Goal: Check status: Check status

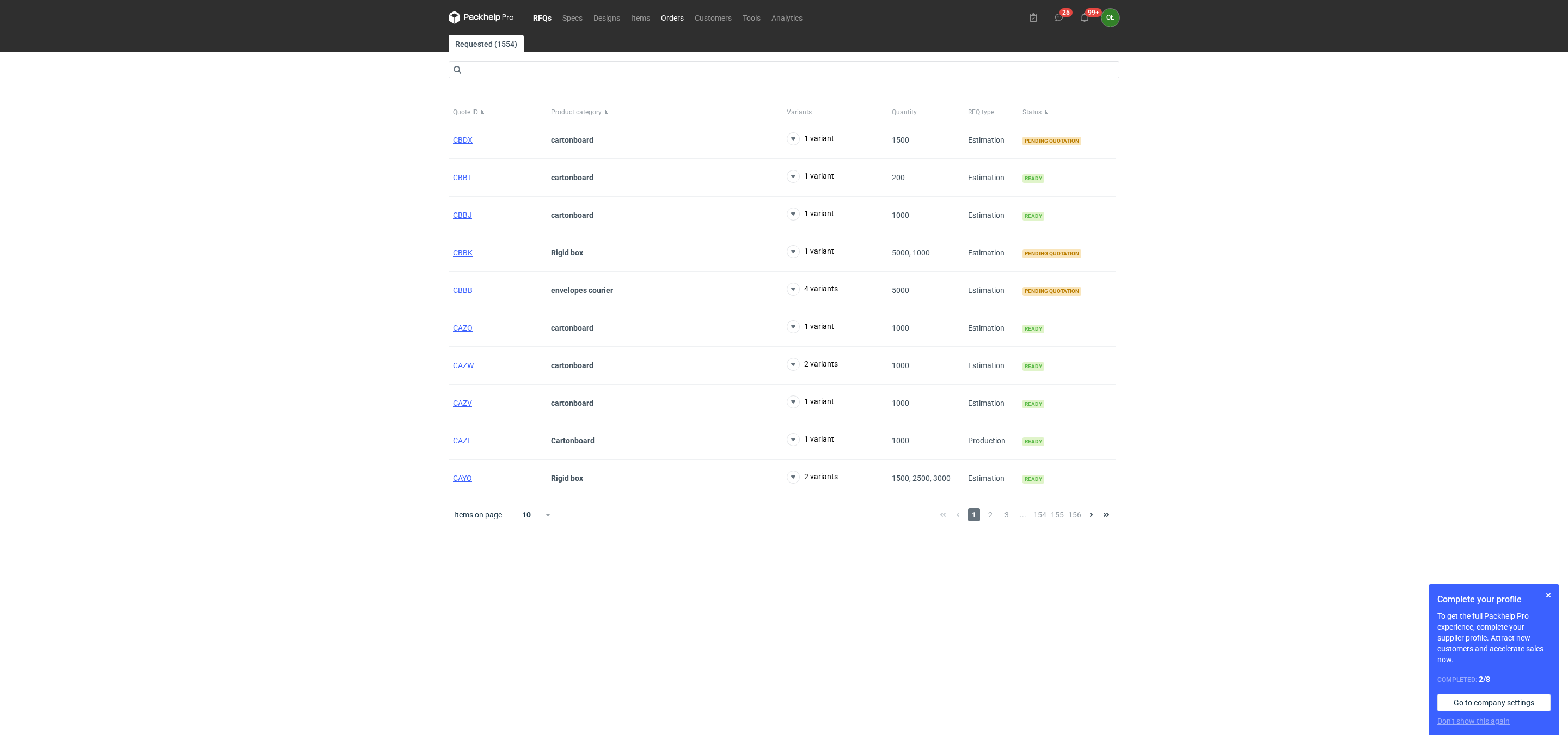
click at [670, 15] on link "Orders" at bounding box center [672, 17] width 33 height 13
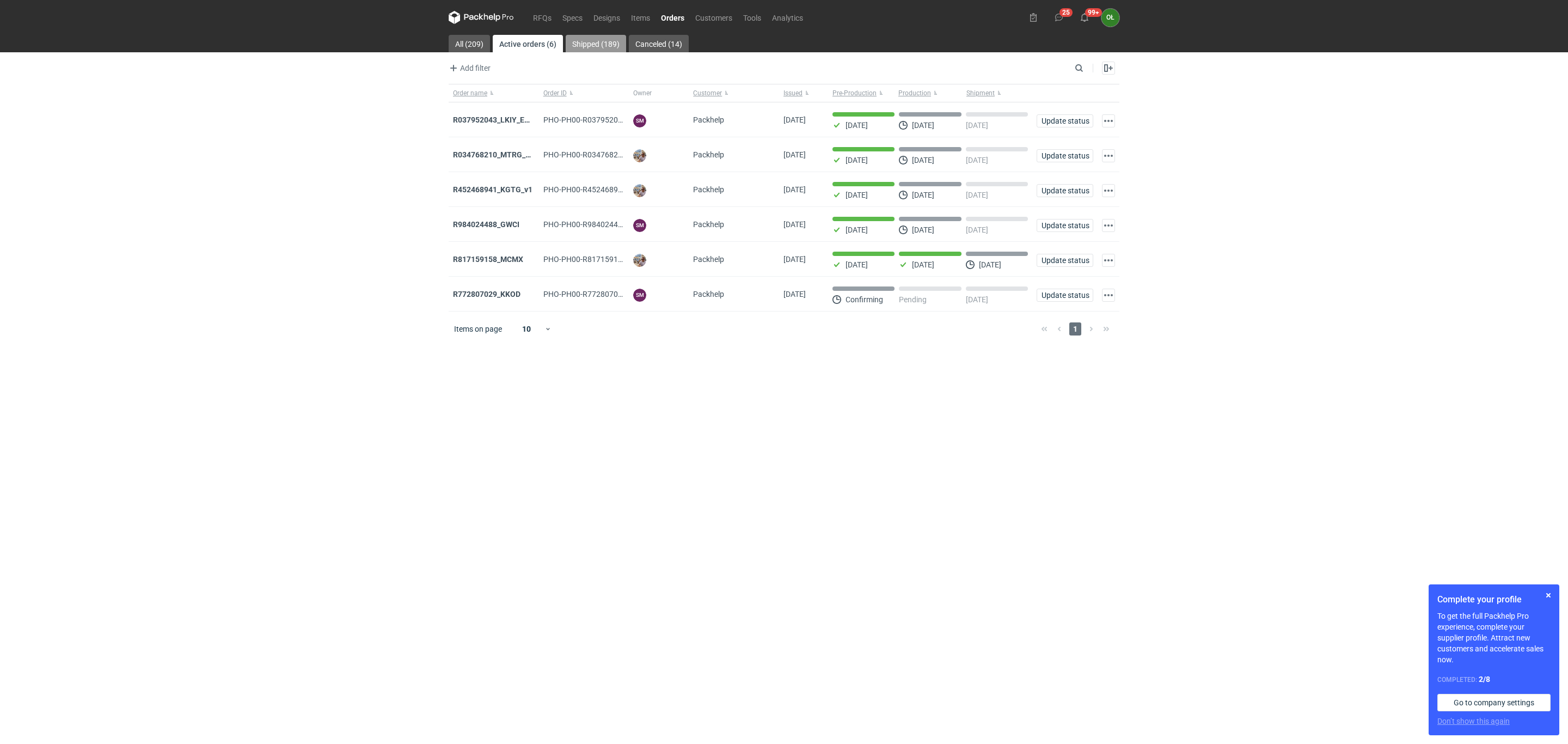
click at [598, 38] on link "Shipped (189)" at bounding box center [595, 43] width 60 height 18
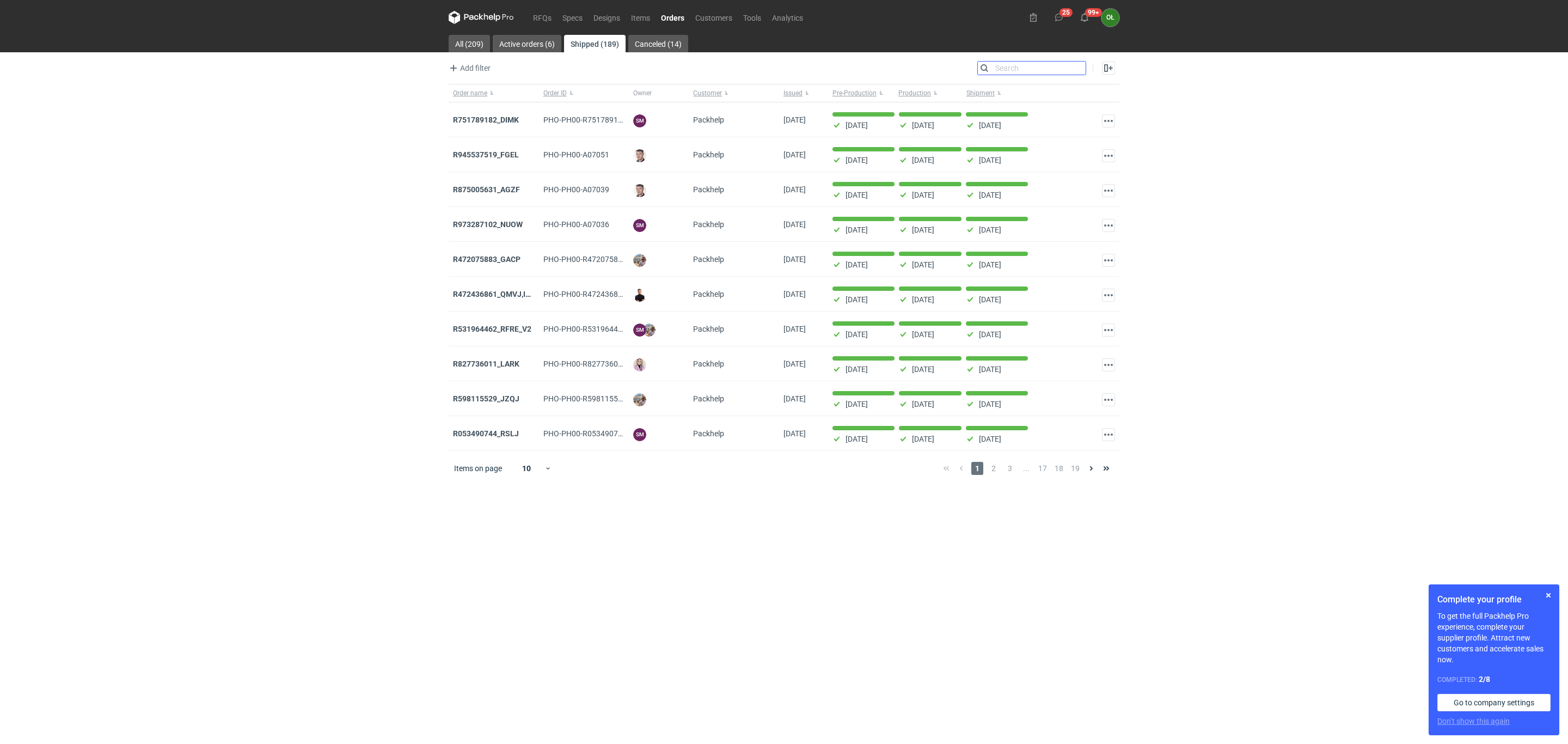
click at [1077, 66] on input "Search" at bounding box center [1031, 68] width 108 height 13
paste input "65780"
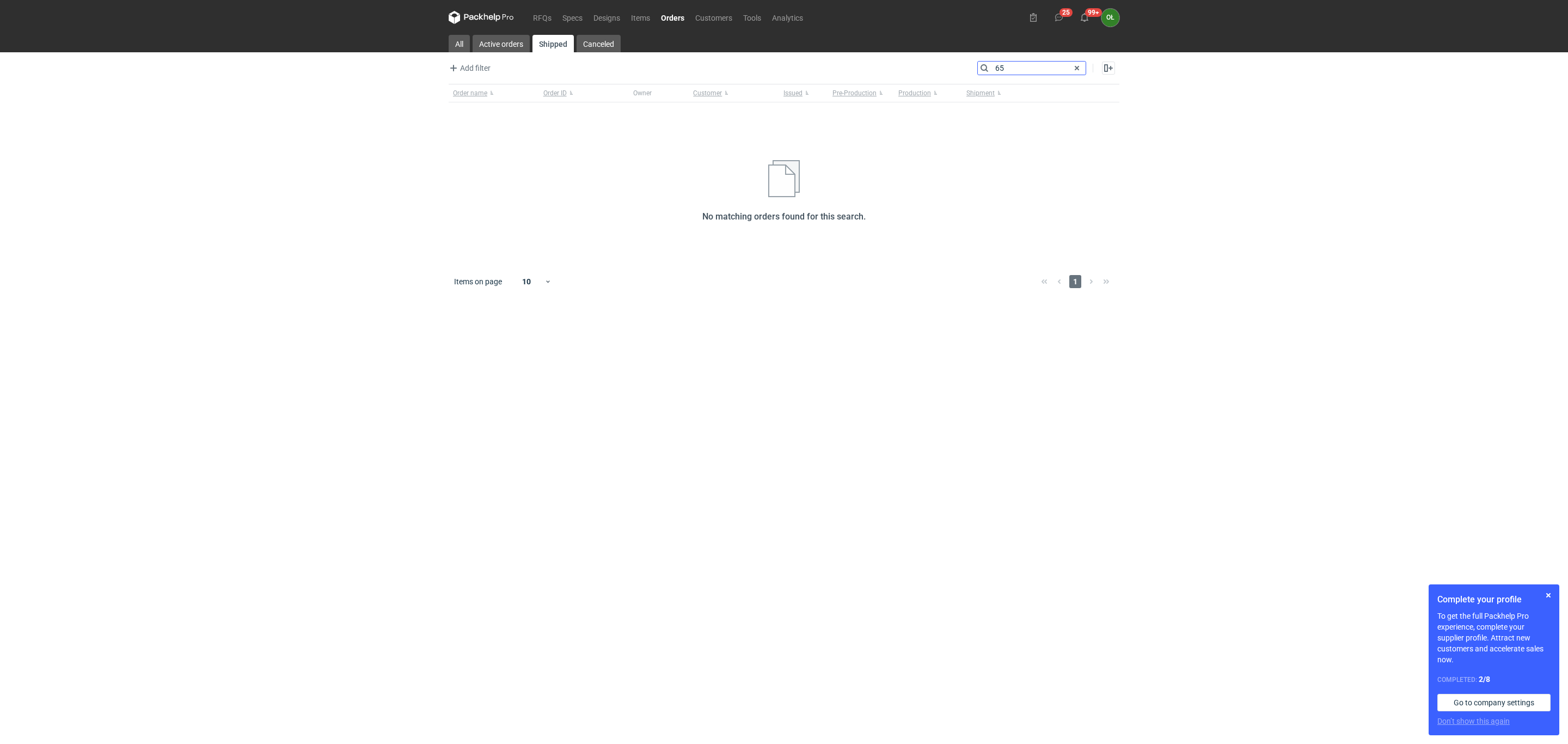
type input "6"
type input "lark"
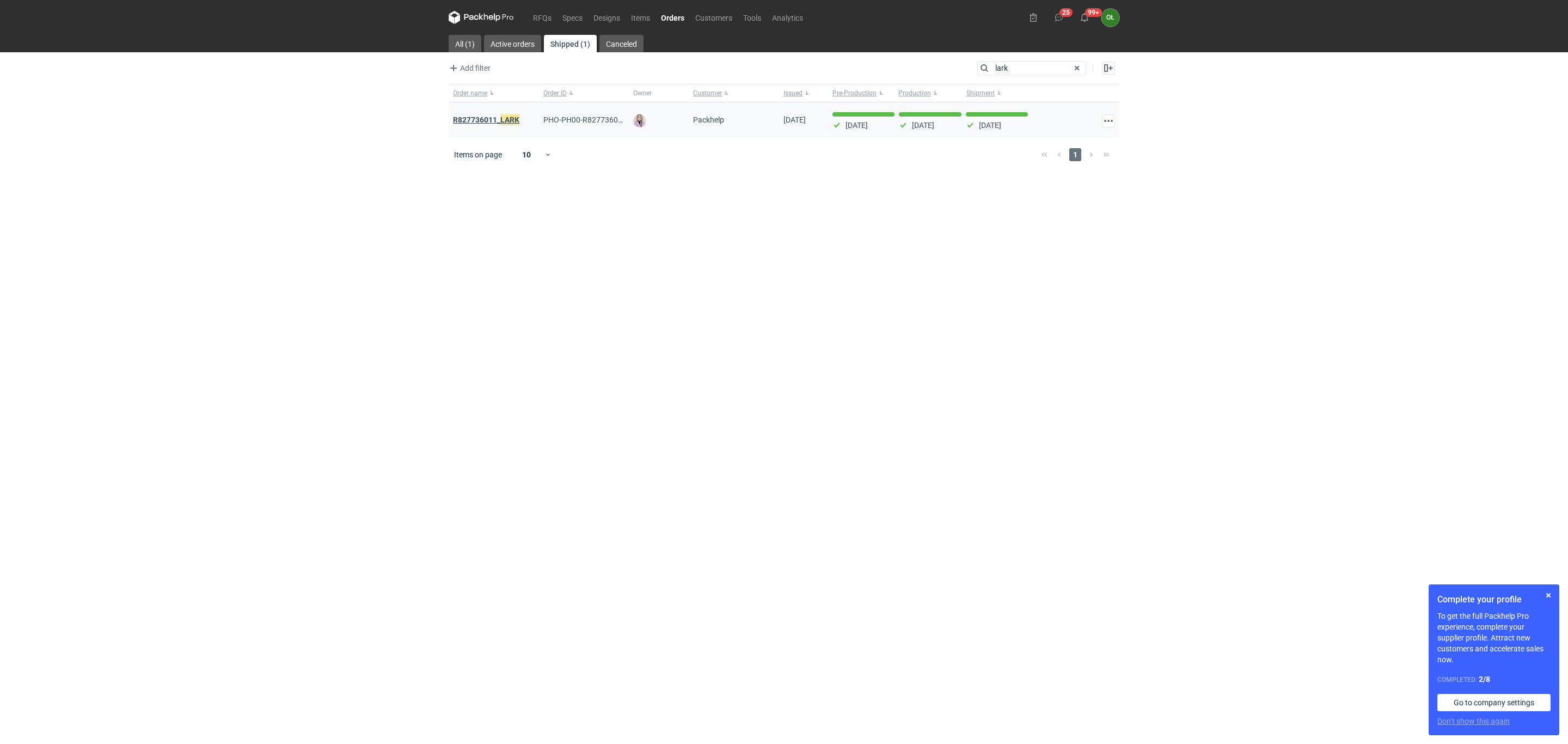
click at [508, 123] on em "LARK" at bounding box center [509, 120] width 19 height 12
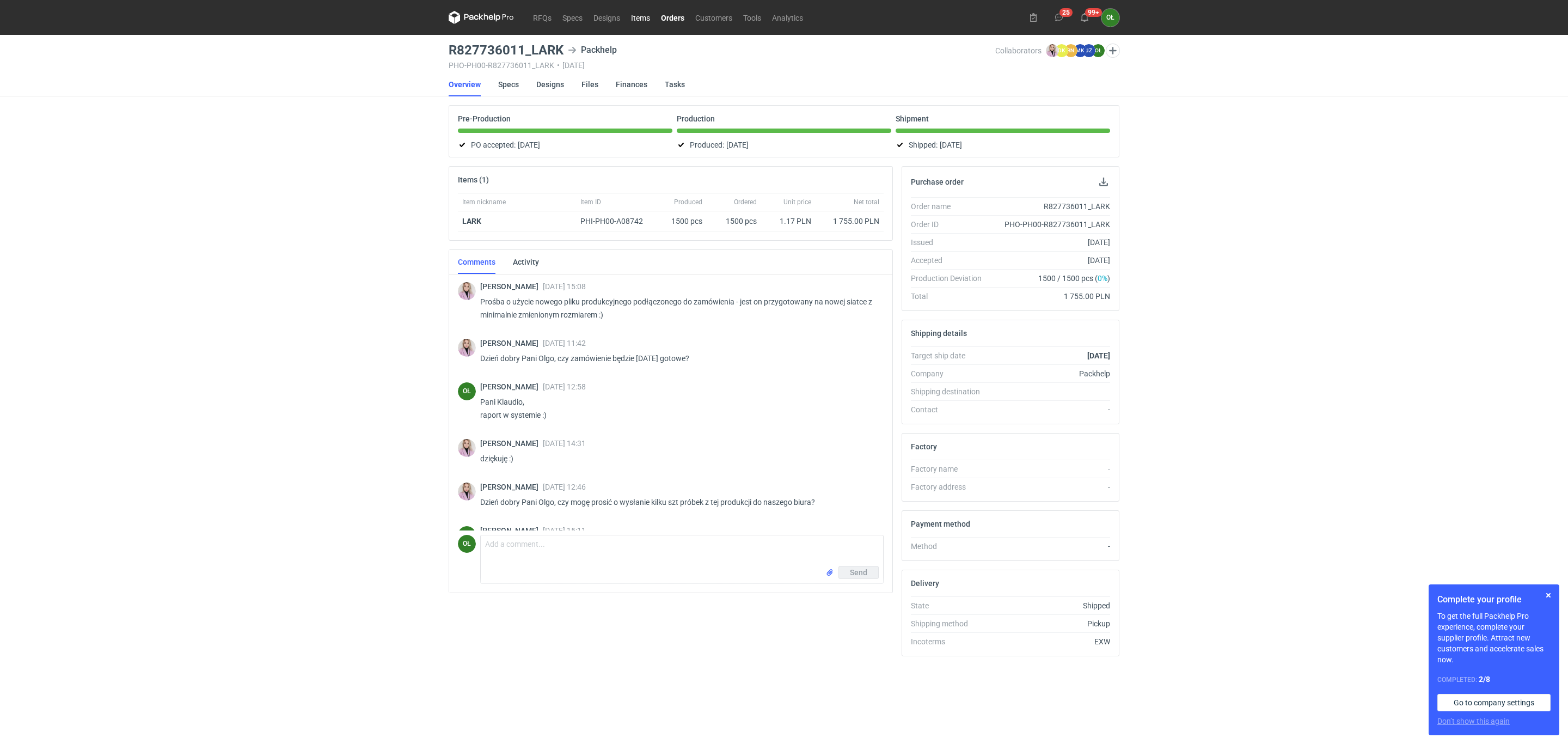
click at [640, 13] on link "Items" at bounding box center [640, 17] width 30 height 13
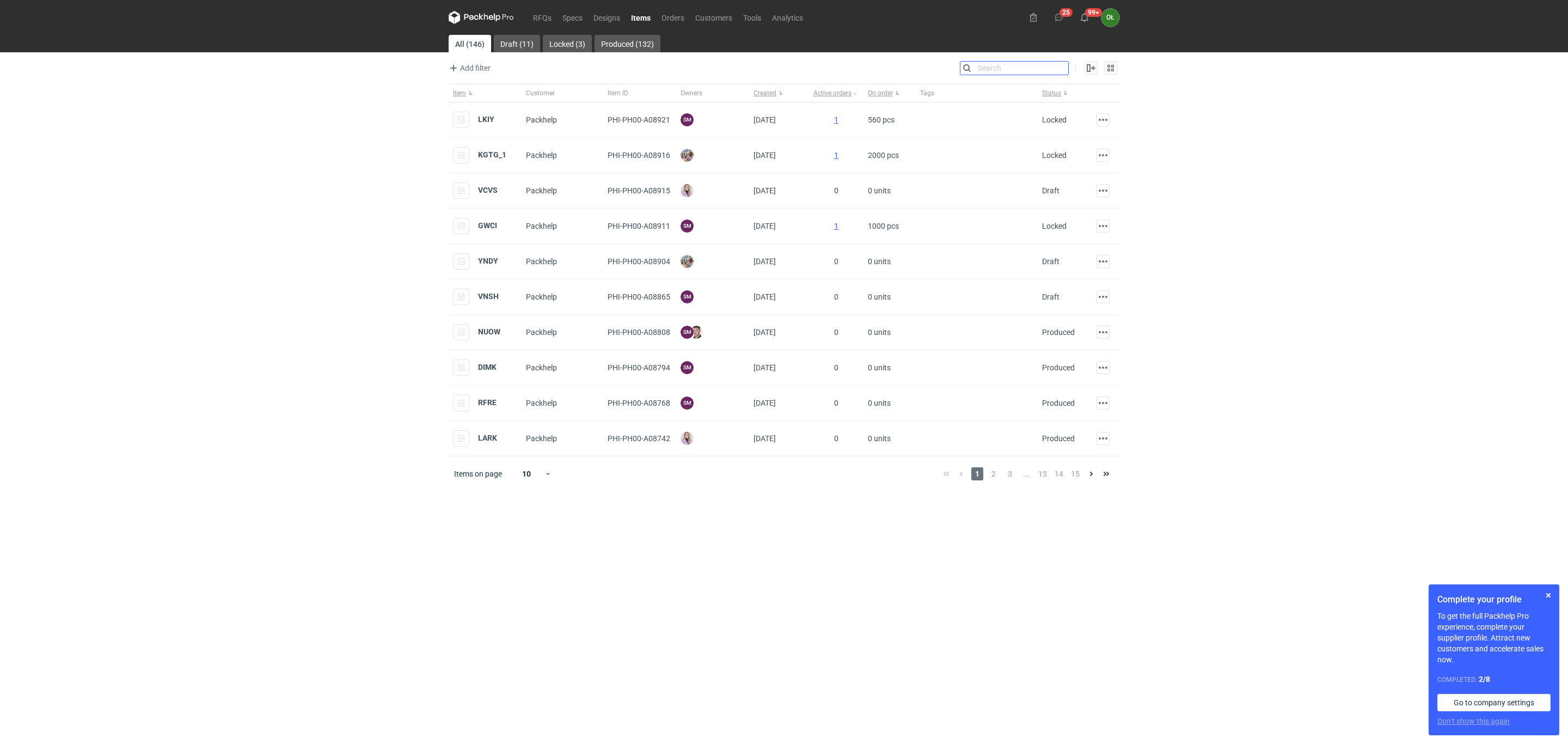
click at [1060, 68] on input "Search" at bounding box center [1014, 68] width 108 height 13
type input "lark"
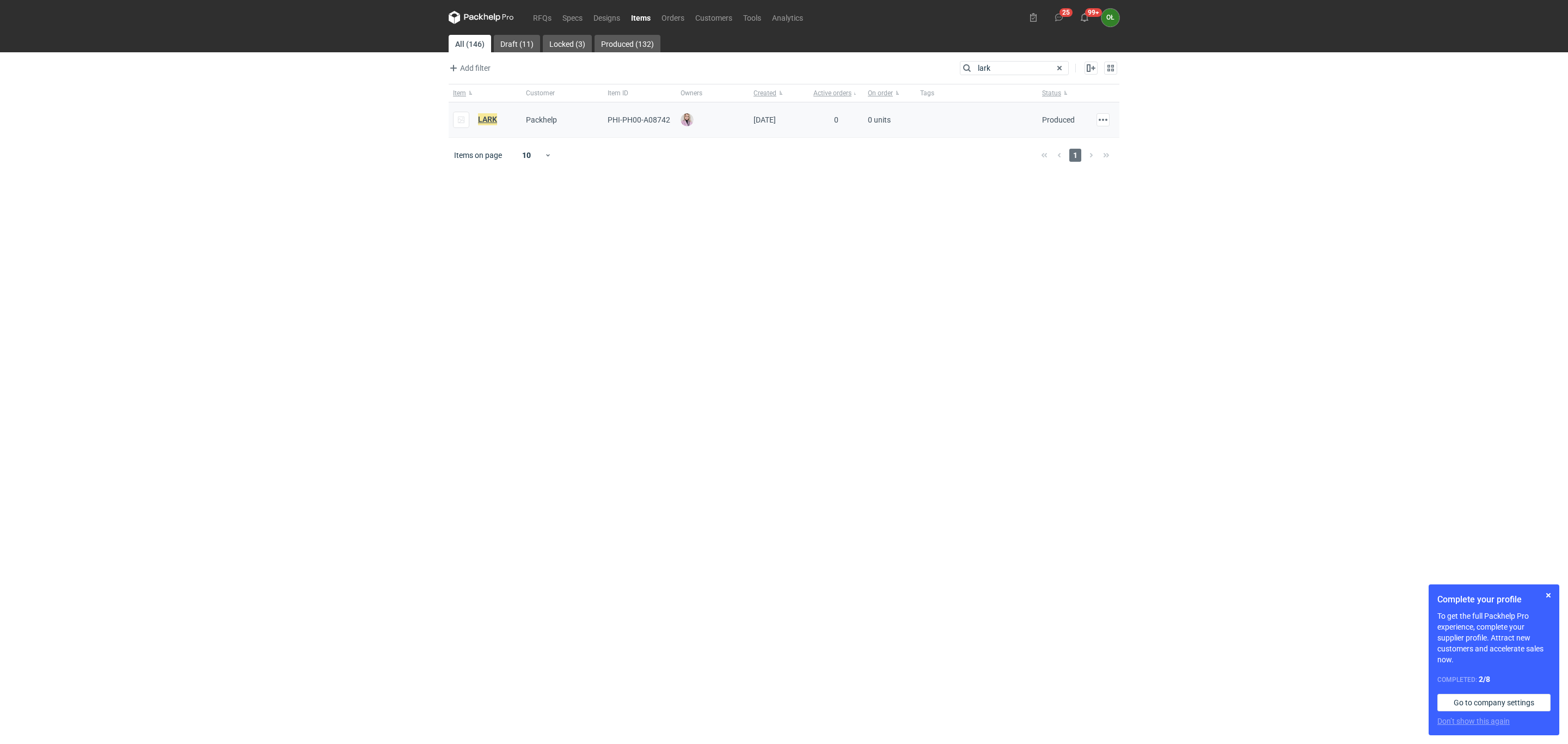
click at [492, 122] on em "LARK" at bounding box center [487, 119] width 19 height 12
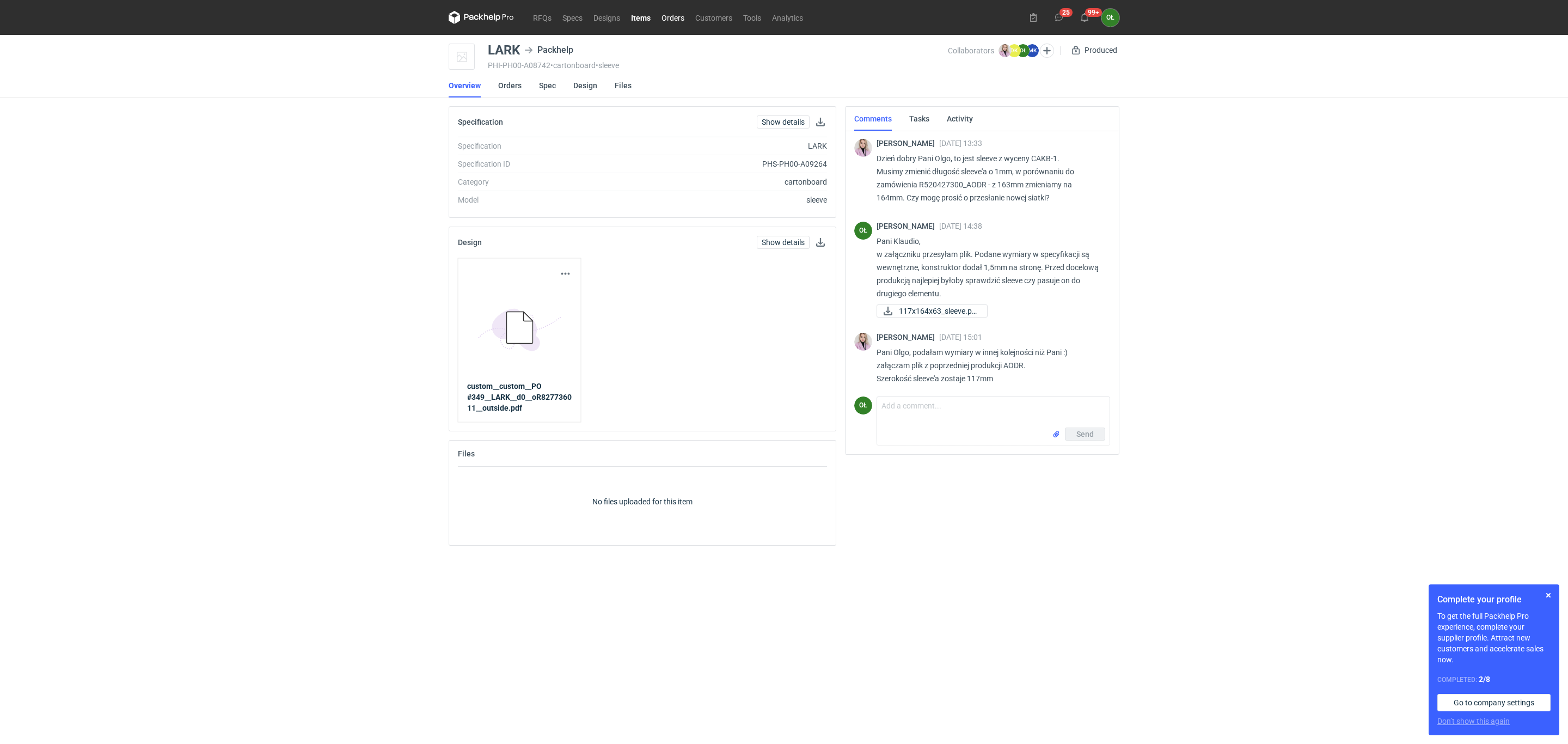
click at [668, 21] on link "Orders" at bounding box center [673, 17] width 33 height 13
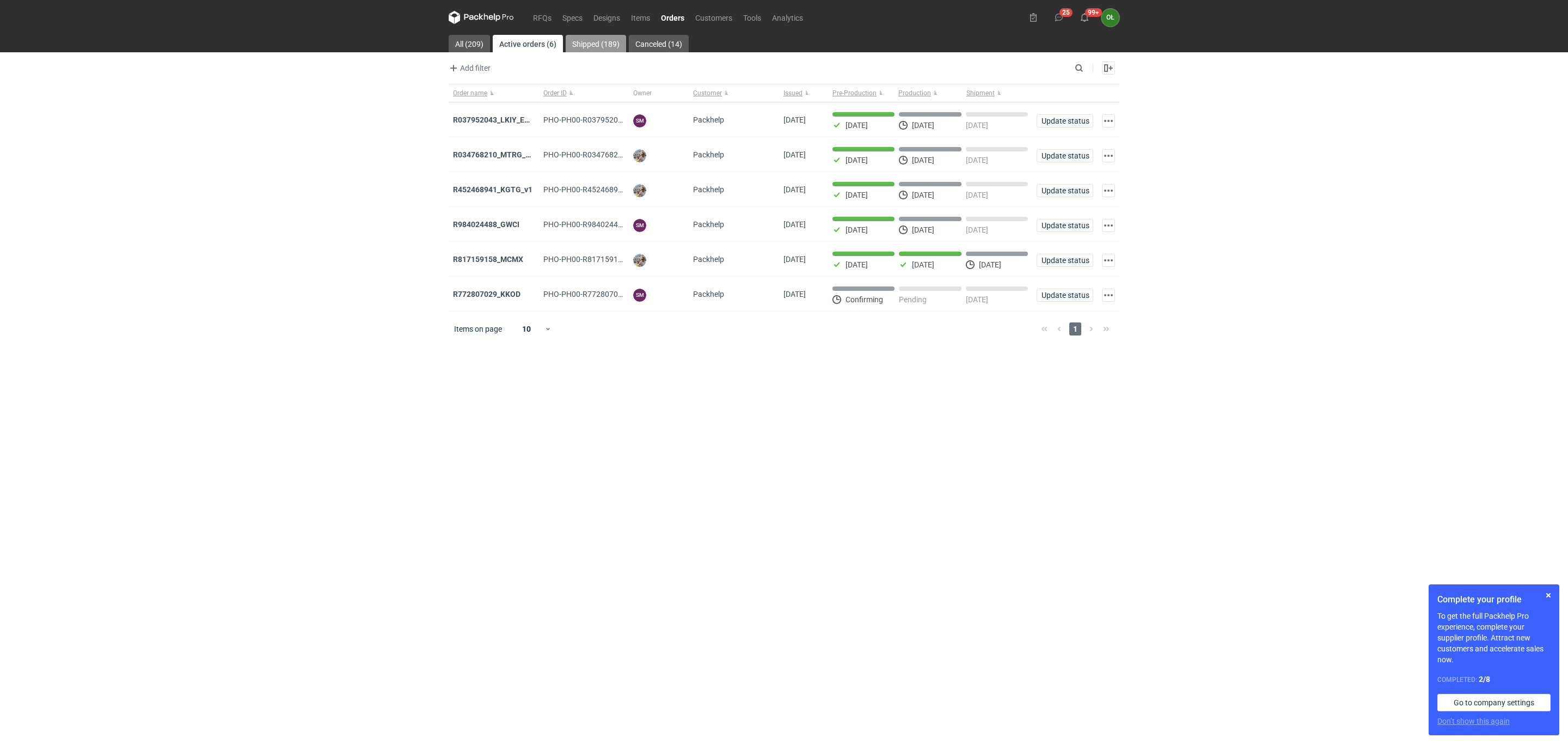
drag, startPoint x: 596, startPoint y: 38, endPoint x: 987, endPoint y: 66, distance: 392.0
click at [598, 38] on link "Shipped (189)" at bounding box center [595, 43] width 60 height 18
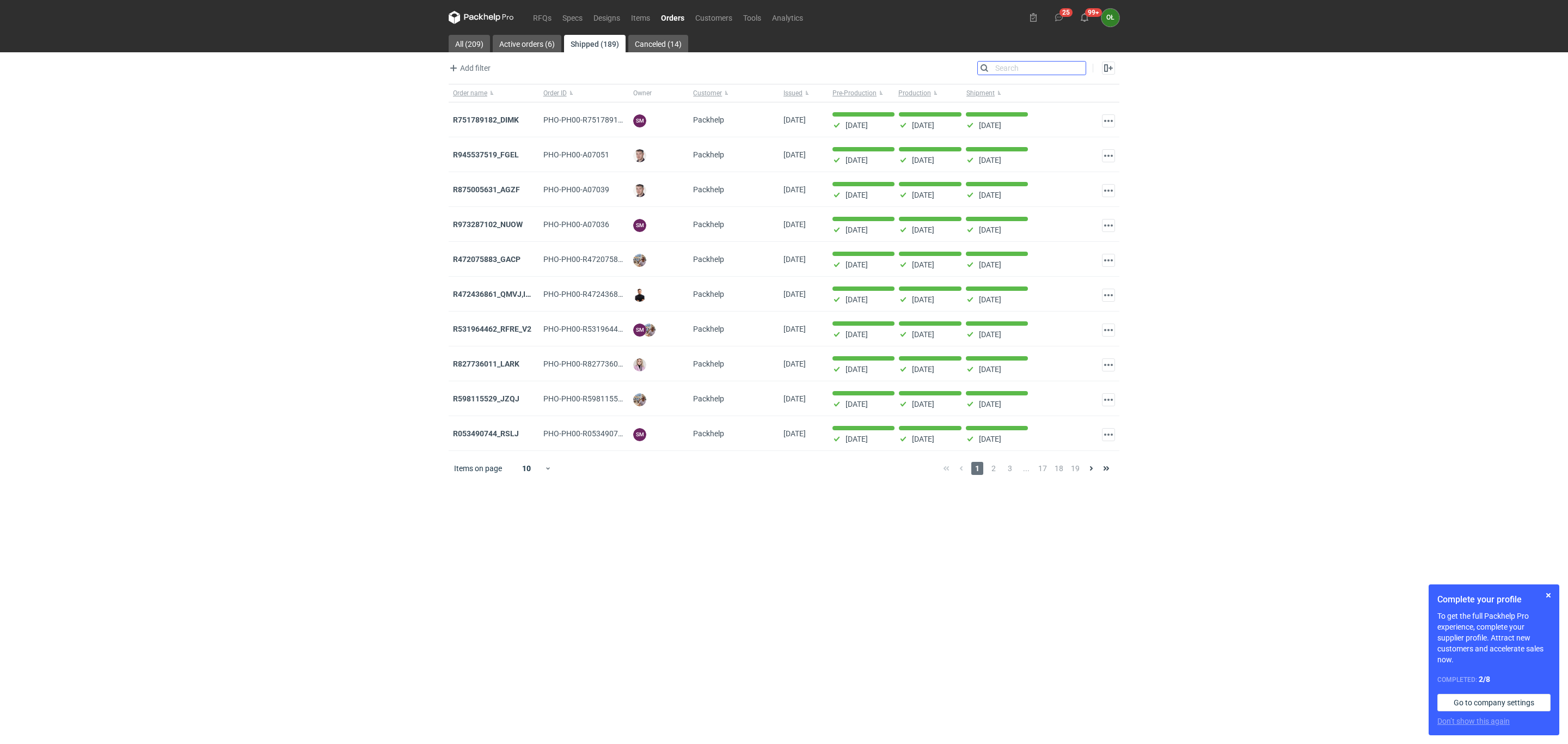
click at [1081, 66] on input "Search" at bounding box center [1031, 68] width 108 height 13
type input "lark"
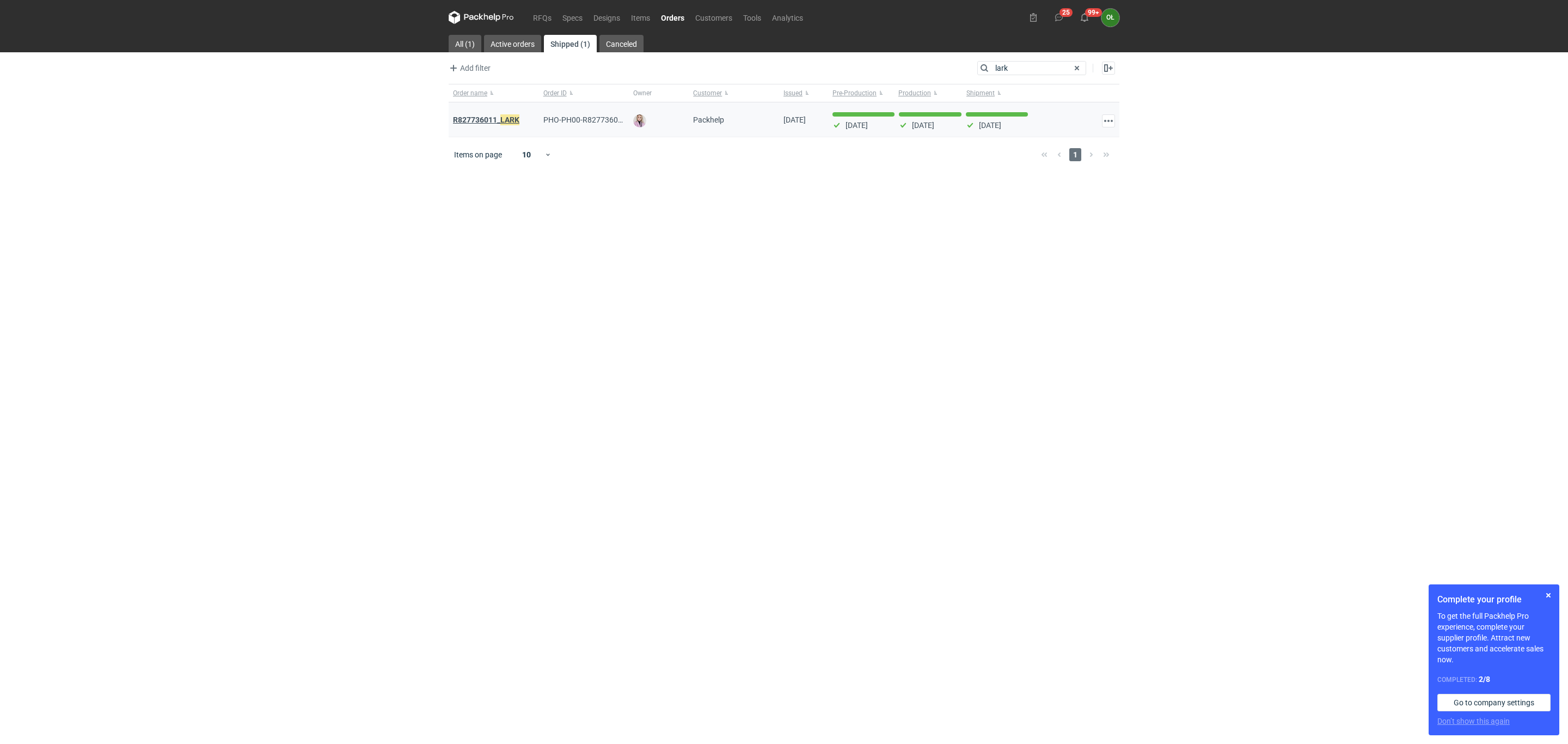
click at [508, 118] on em "LARK" at bounding box center [509, 120] width 19 height 12
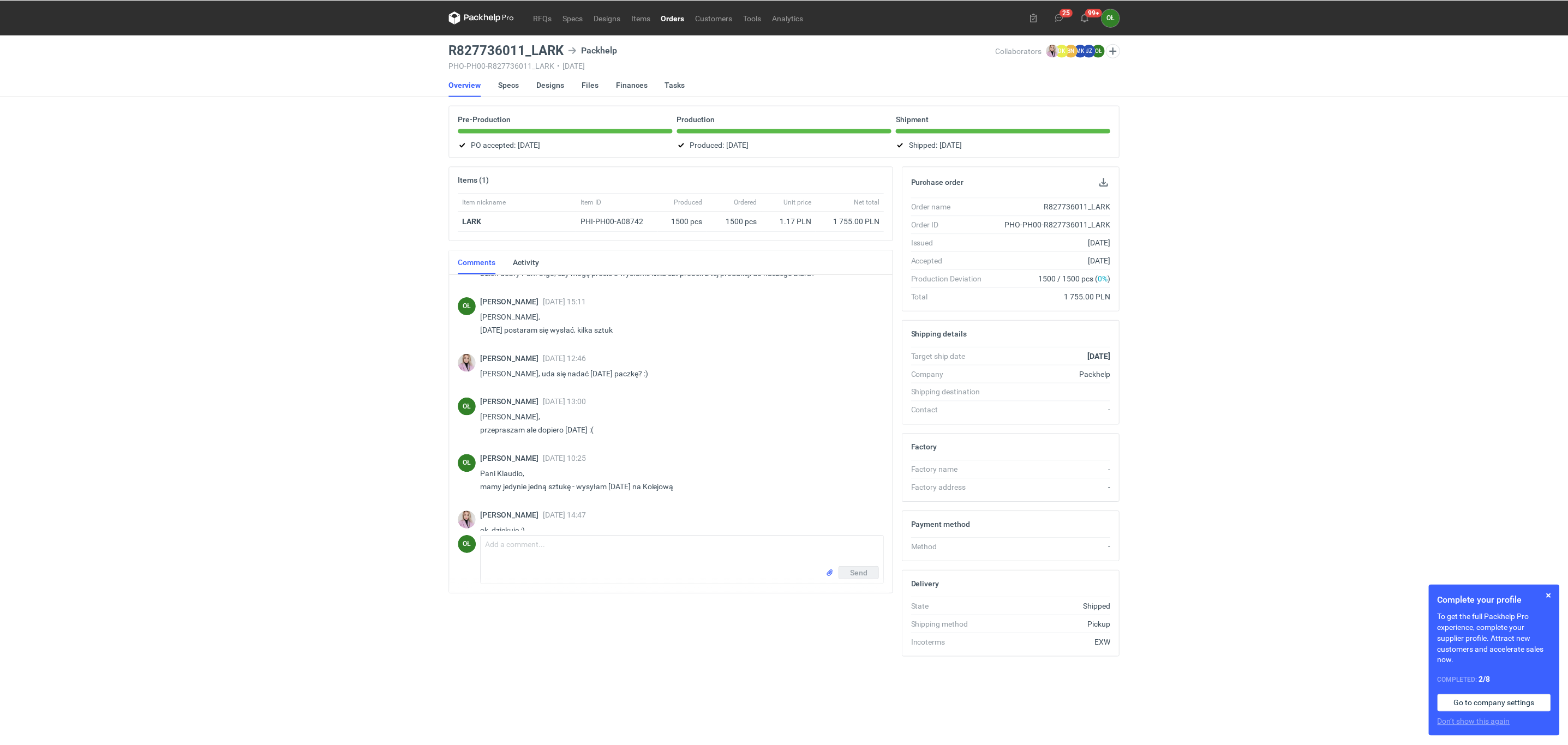
scroll to position [194, 0]
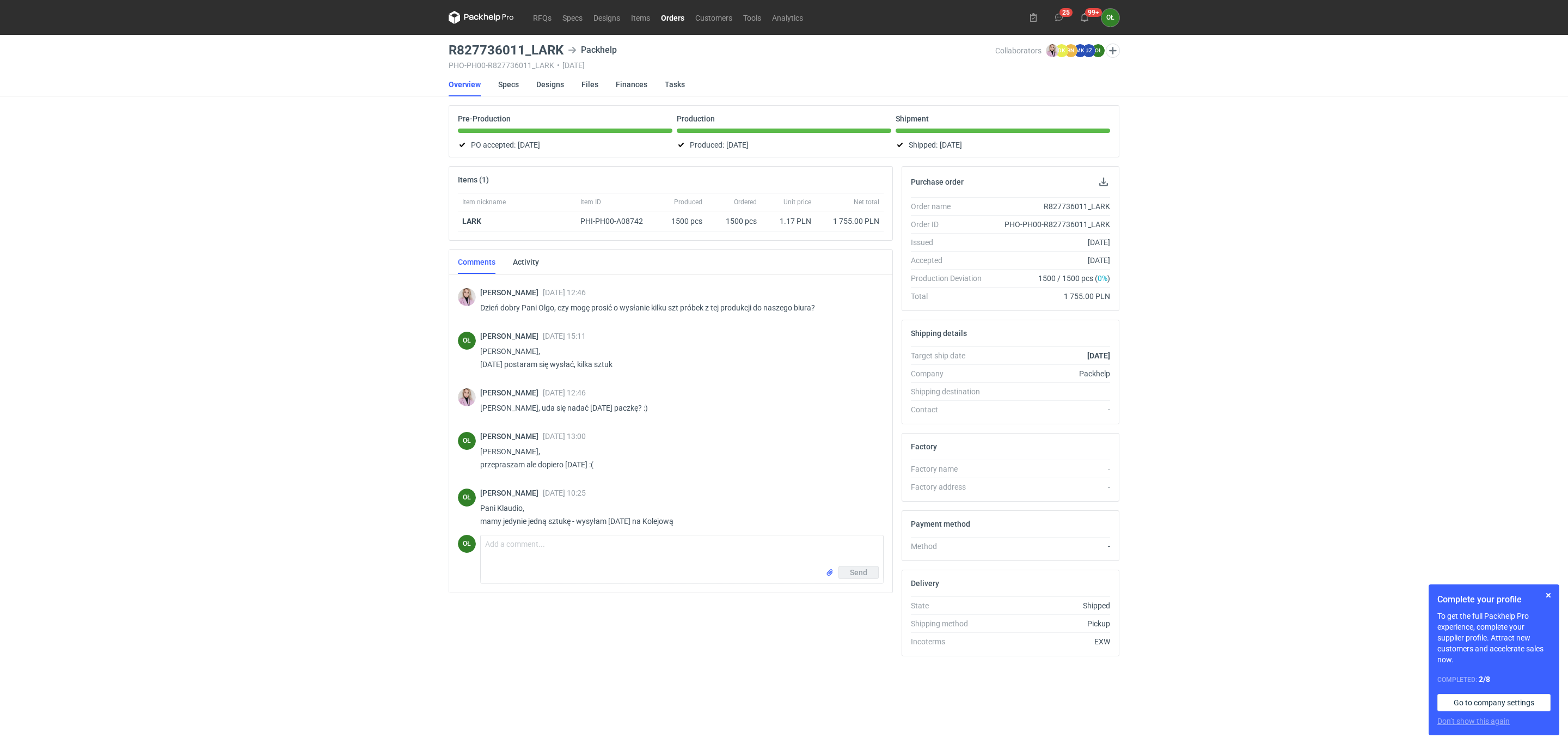
click at [307, 194] on div "RFQs Specs Designs Items Orders Customers Tools Analytics 25 99+ OŁ [PERSON_NAM…" at bounding box center [784, 372] width 1568 height 744
click at [511, 89] on link "Specs" at bounding box center [508, 84] width 21 height 24
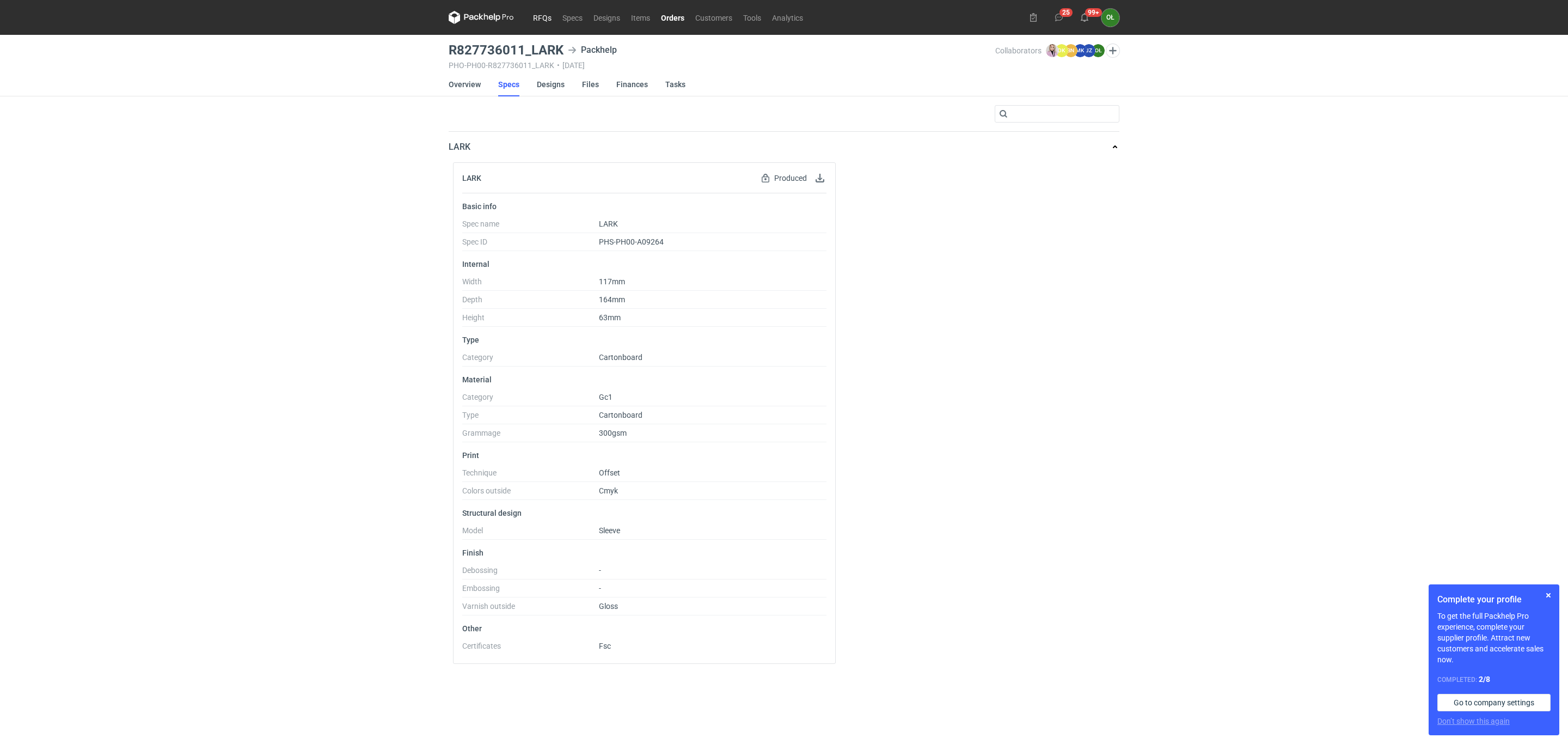
click at [537, 11] on link "RFQs" at bounding box center [542, 17] width 29 height 13
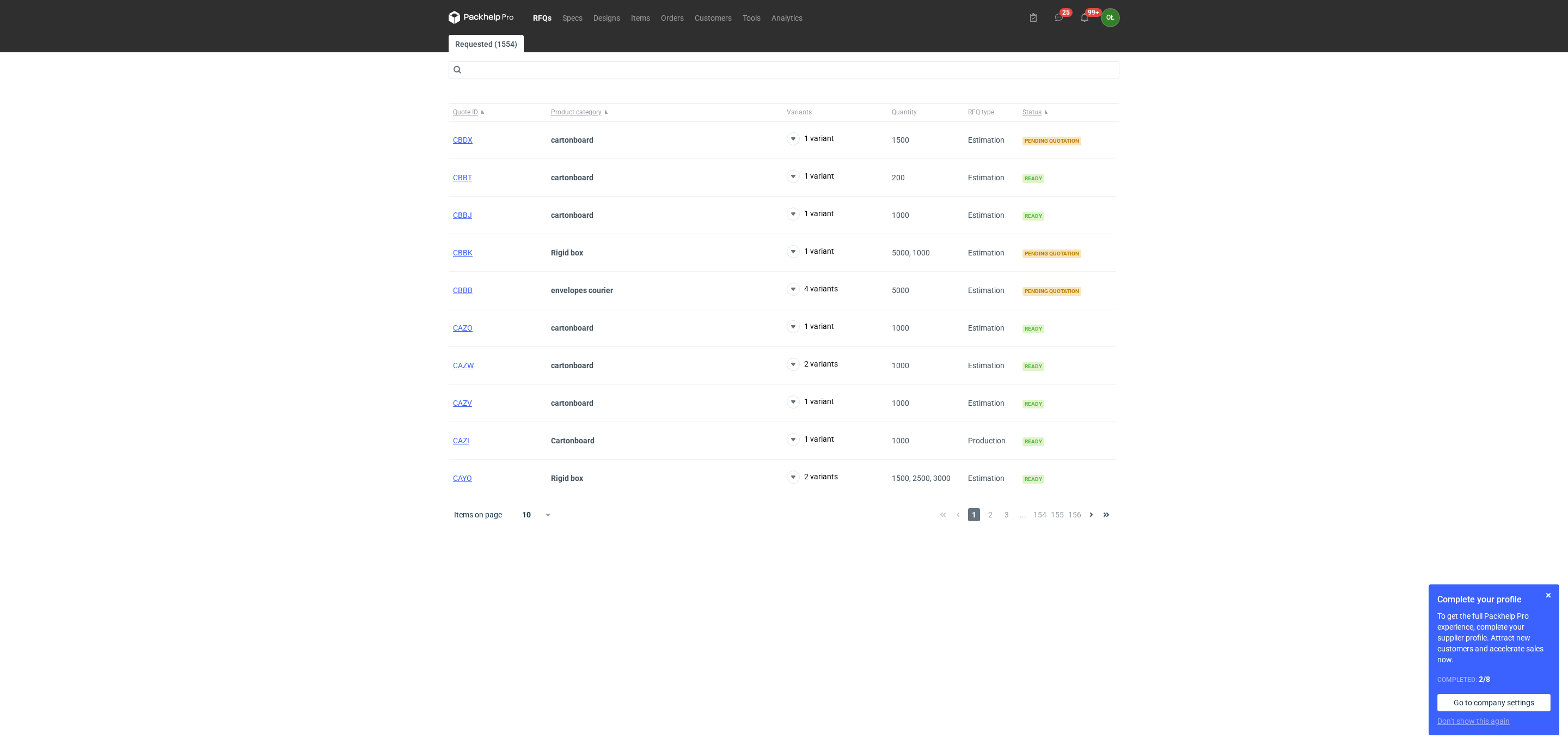
click at [486, 82] on main "Requested (1554) Quote ID Product category Variants Quantity RFQ type Status CB…" at bounding box center [784, 389] width 679 height 709
click at [487, 75] on input "text" at bounding box center [784, 69] width 671 height 18
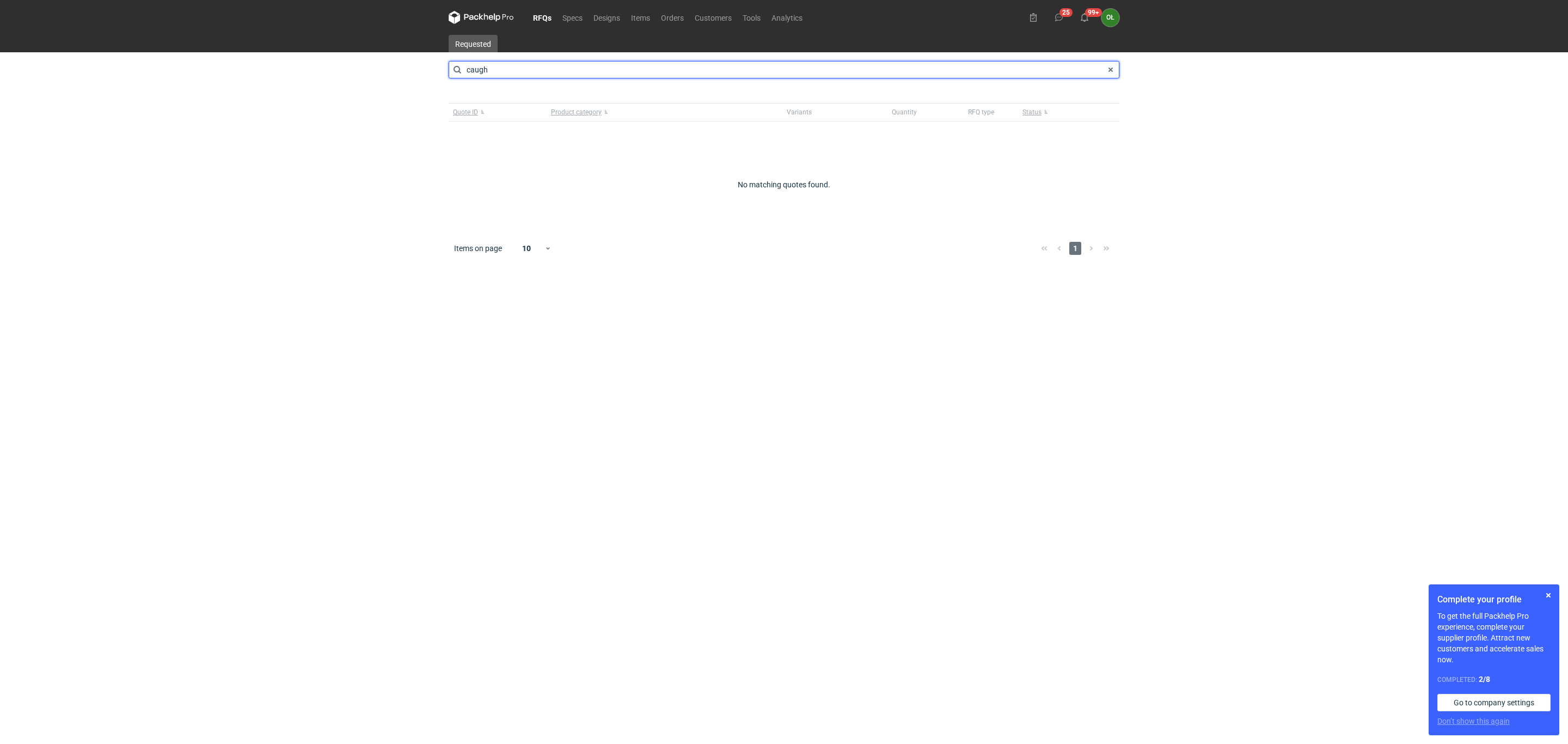
click at [497, 70] on input "caugh" at bounding box center [784, 69] width 671 height 18
click at [506, 70] on input "caugh" at bounding box center [784, 69] width 671 height 18
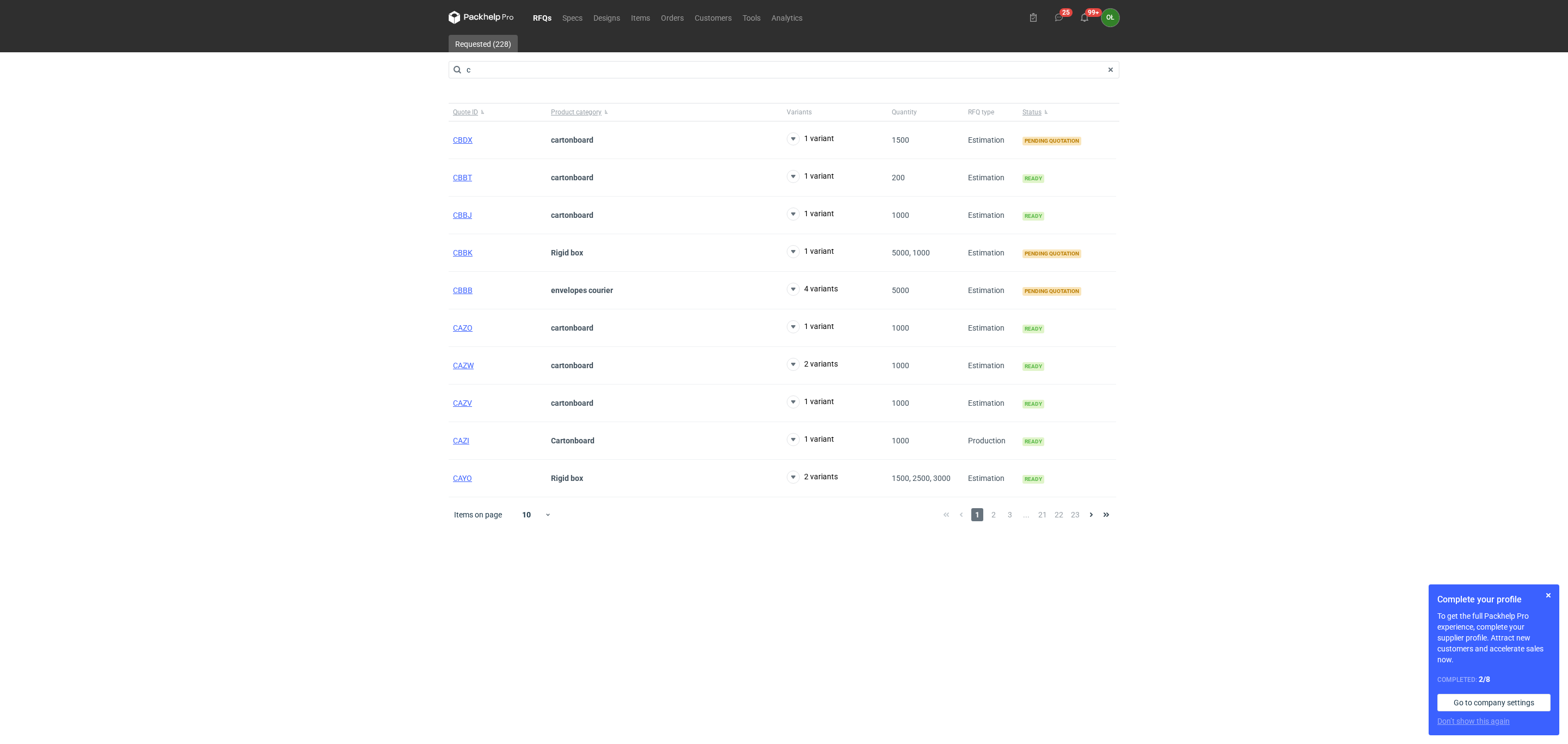
click at [413, 696] on div "RFQs Specs Designs Items Orders Customers Tools Analytics 25 99+ OŁ [PERSON_NAM…" at bounding box center [784, 372] width 1568 height 744
click at [484, 68] on input "c" at bounding box center [784, 69] width 671 height 18
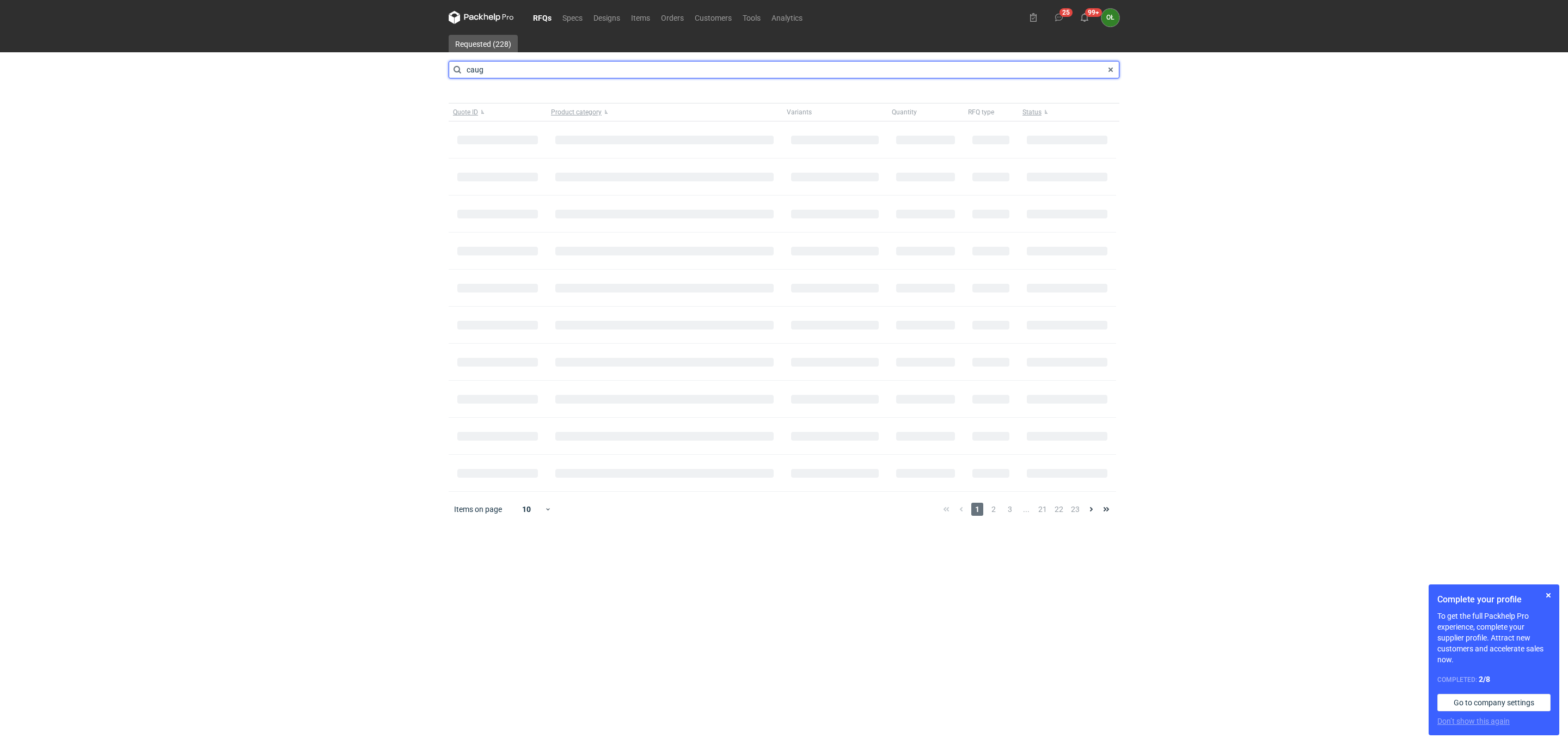
type input "caug"
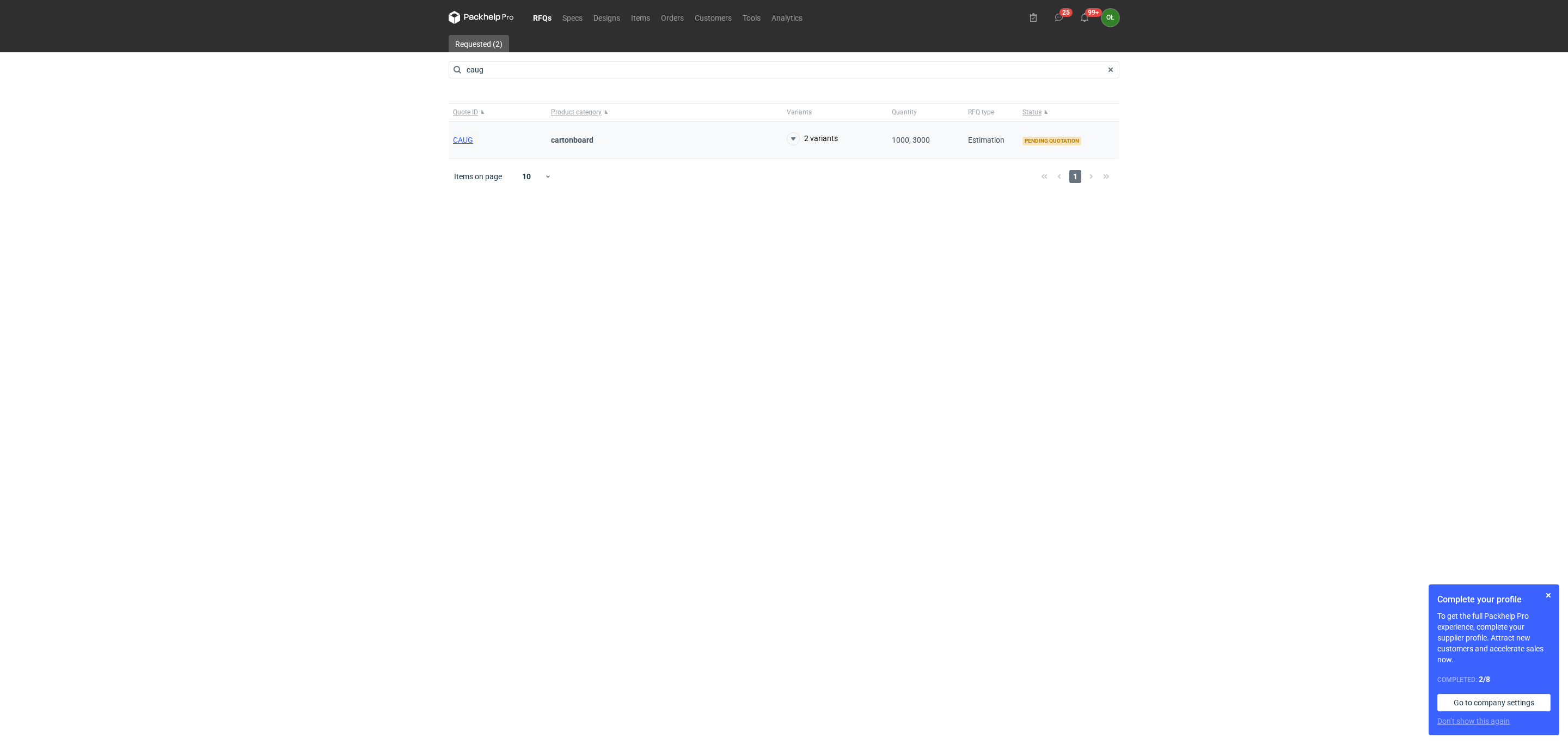
click at [462, 134] on div "CAUG" at bounding box center [497, 140] width 98 height 38
click at [457, 141] on span "CAUG" at bounding box center [463, 140] width 20 height 9
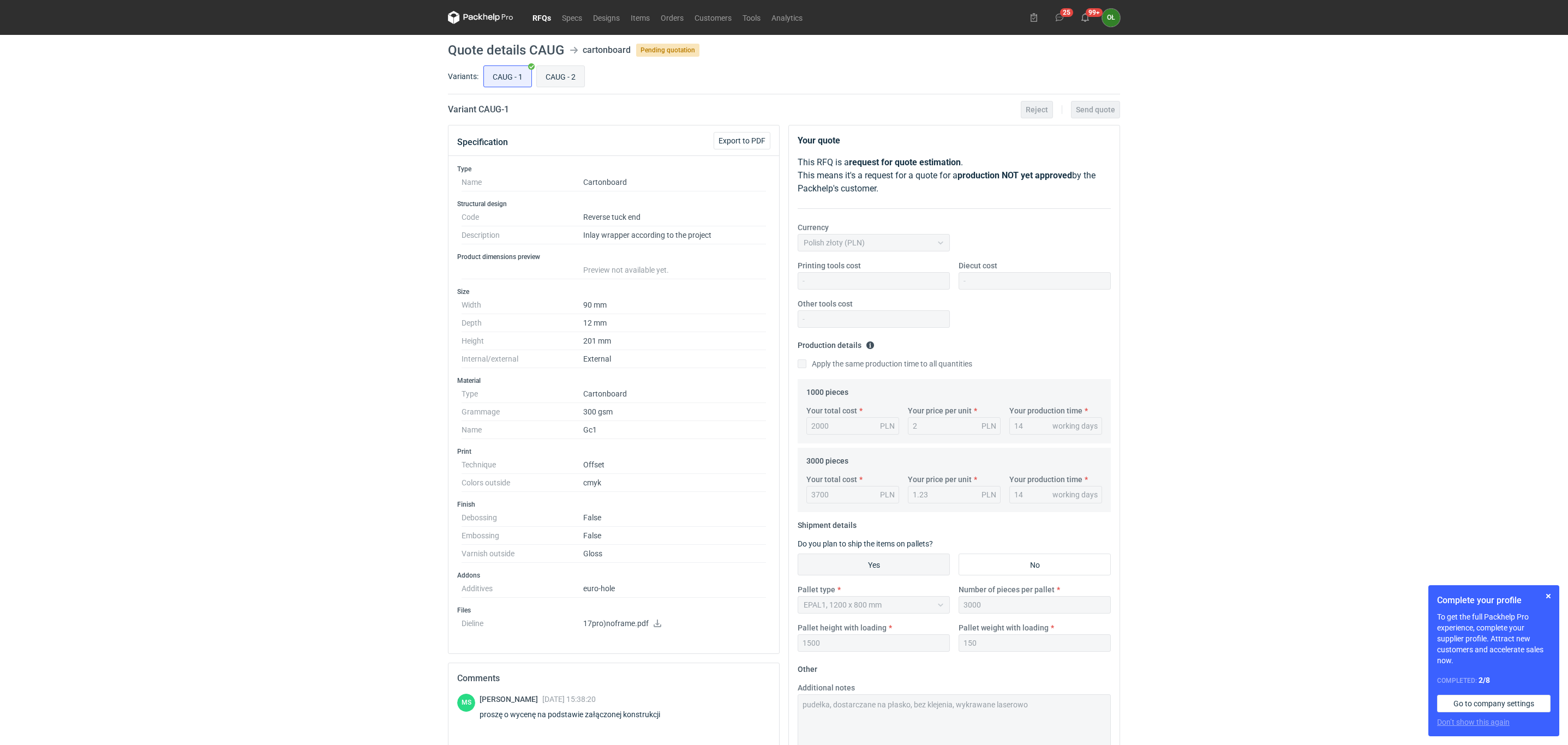
click at [556, 77] on input "CAUG - 2" at bounding box center [560, 76] width 48 height 21
radio input "true"
